Goal: Transaction & Acquisition: Purchase product/service

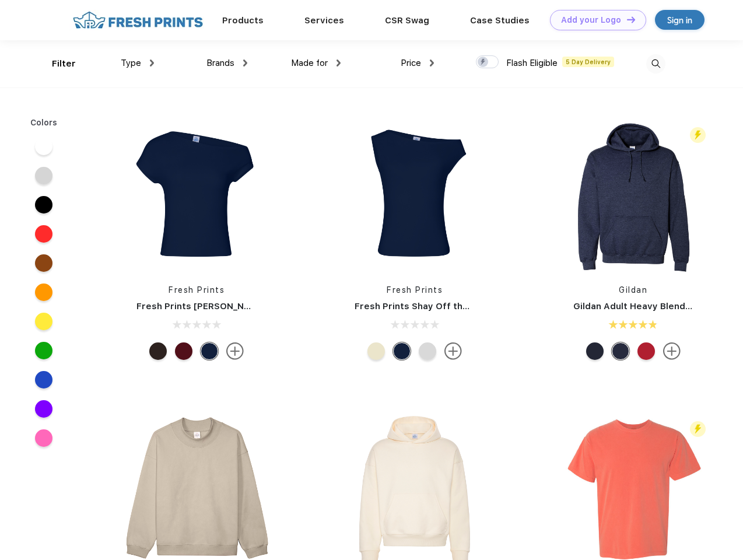
click at [594, 20] on link "Add your Logo Design Tool" at bounding box center [598, 20] width 96 height 20
click at [0, 0] on div "Design Tool" at bounding box center [0, 0] width 0 height 0
click at [626, 19] on link "Add your Logo Design Tool" at bounding box center [598, 20] width 96 height 20
click at [56, 64] on div "Filter" at bounding box center [64, 63] width 24 height 13
click at [138, 63] on span "Type" at bounding box center [131, 63] width 20 height 10
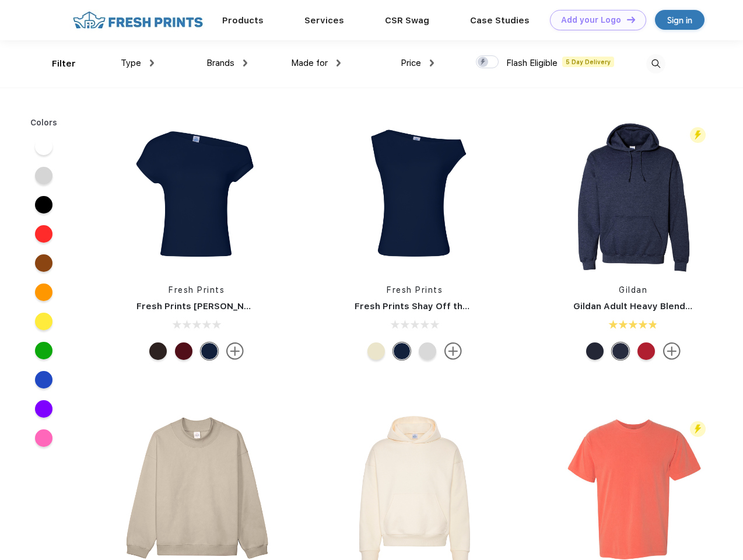
click at [227, 63] on span "Brands" at bounding box center [220, 63] width 28 height 10
click at [316, 63] on span "Made for" at bounding box center [309, 63] width 37 height 10
click at [418, 63] on span "Price" at bounding box center [411, 63] width 20 height 10
click at [487, 62] on div at bounding box center [487, 61] width 23 height 13
click at [483, 62] on input "checkbox" at bounding box center [480, 59] width 8 height 8
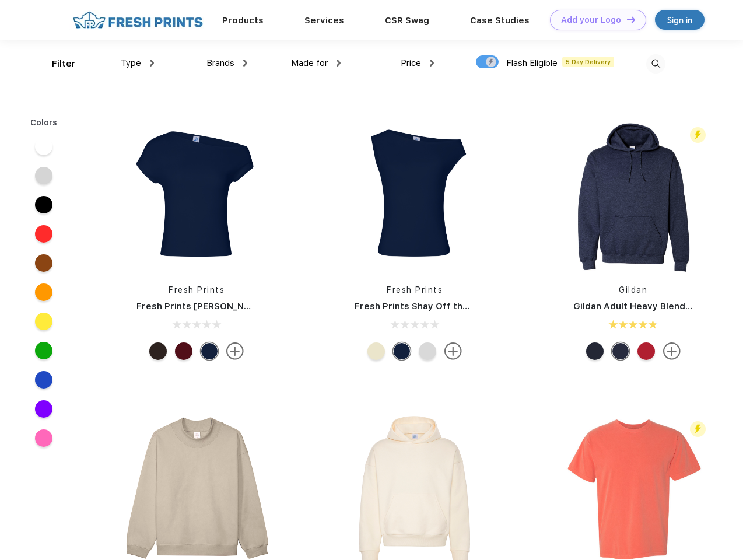
click at [655, 64] on img at bounding box center [655, 63] width 19 height 19
